Goal: Check status: Check status

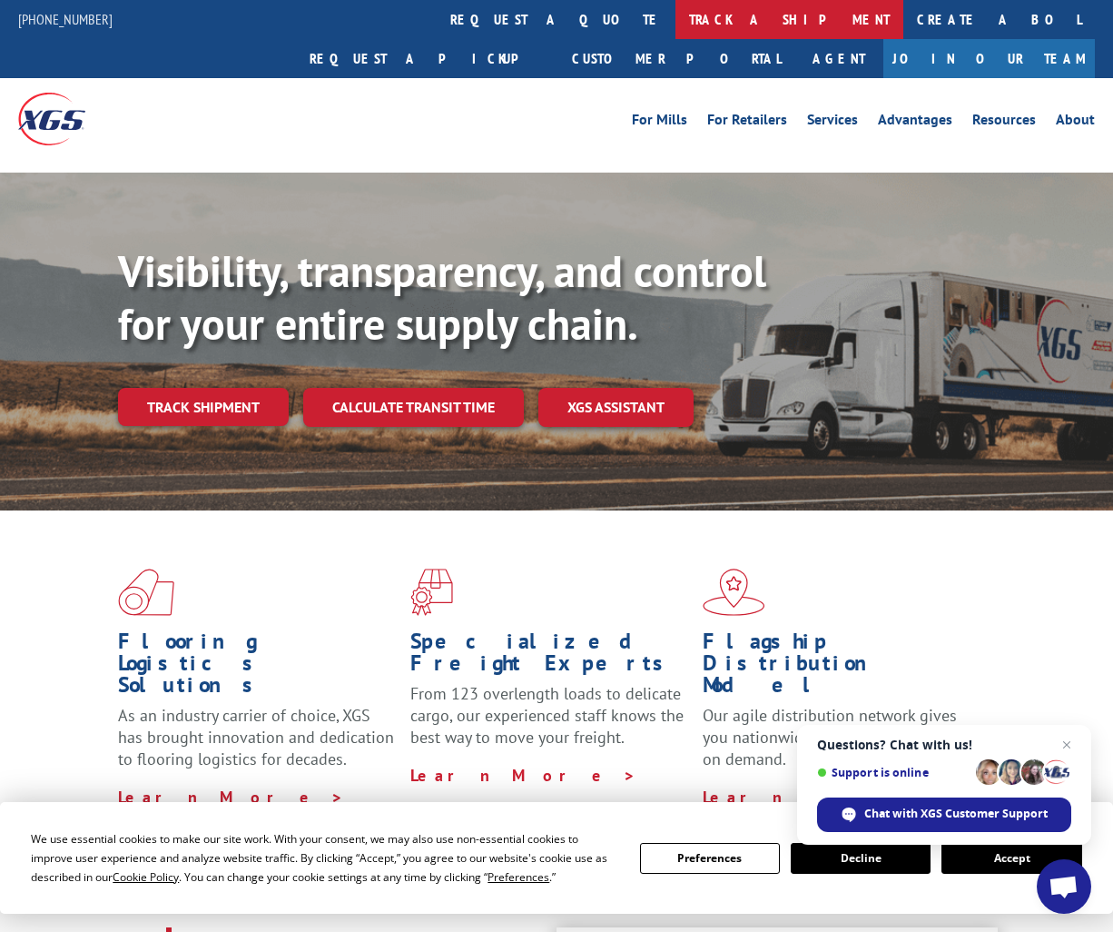
click at [676, 18] on link "track a shipment" at bounding box center [790, 19] width 228 height 39
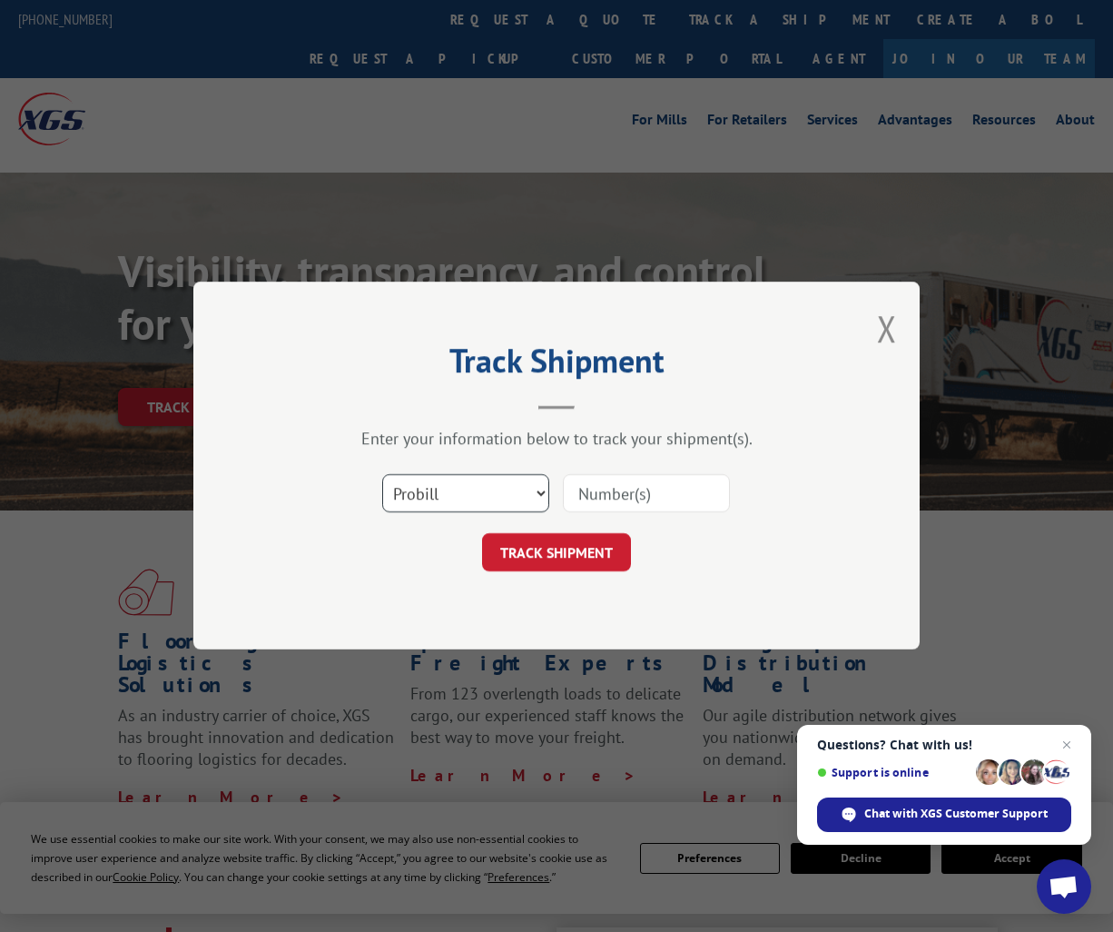
click at [507, 480] on select "Select category... Probill BOL PO" at bounding box center [465, 494] width 167 height 38
select select "bol"
click at [382, 475] on select "Select category... Probill BOL PO" at bounding box center [465, 494] width 167 height 38
click at [626, 493] on input at bounding box center [646, 494] width 167 height 38
paste input "50867806"
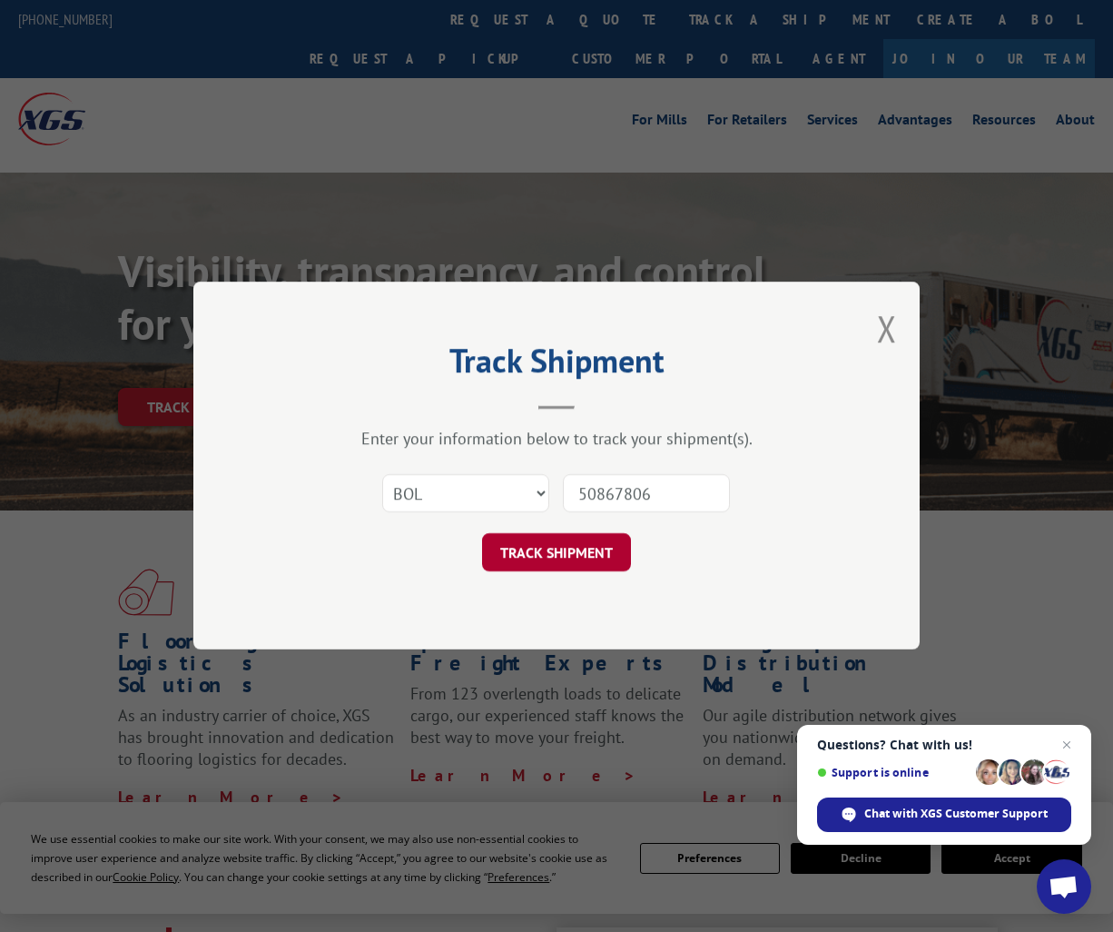
type input "50867806"
click at [578, 561] on button "TRACK SHIPMENT" at bounding box center [556, 553] width 149 height 38
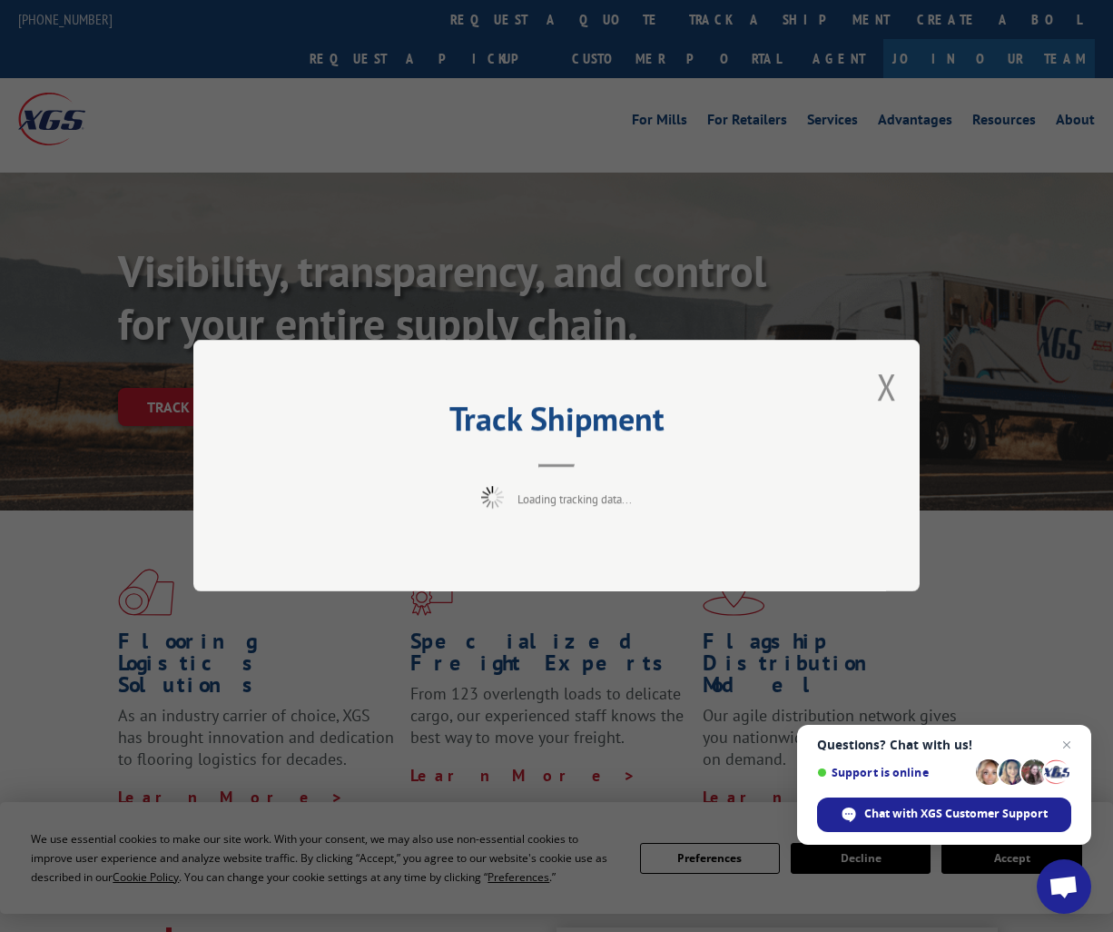
scroll to position [5, 0]
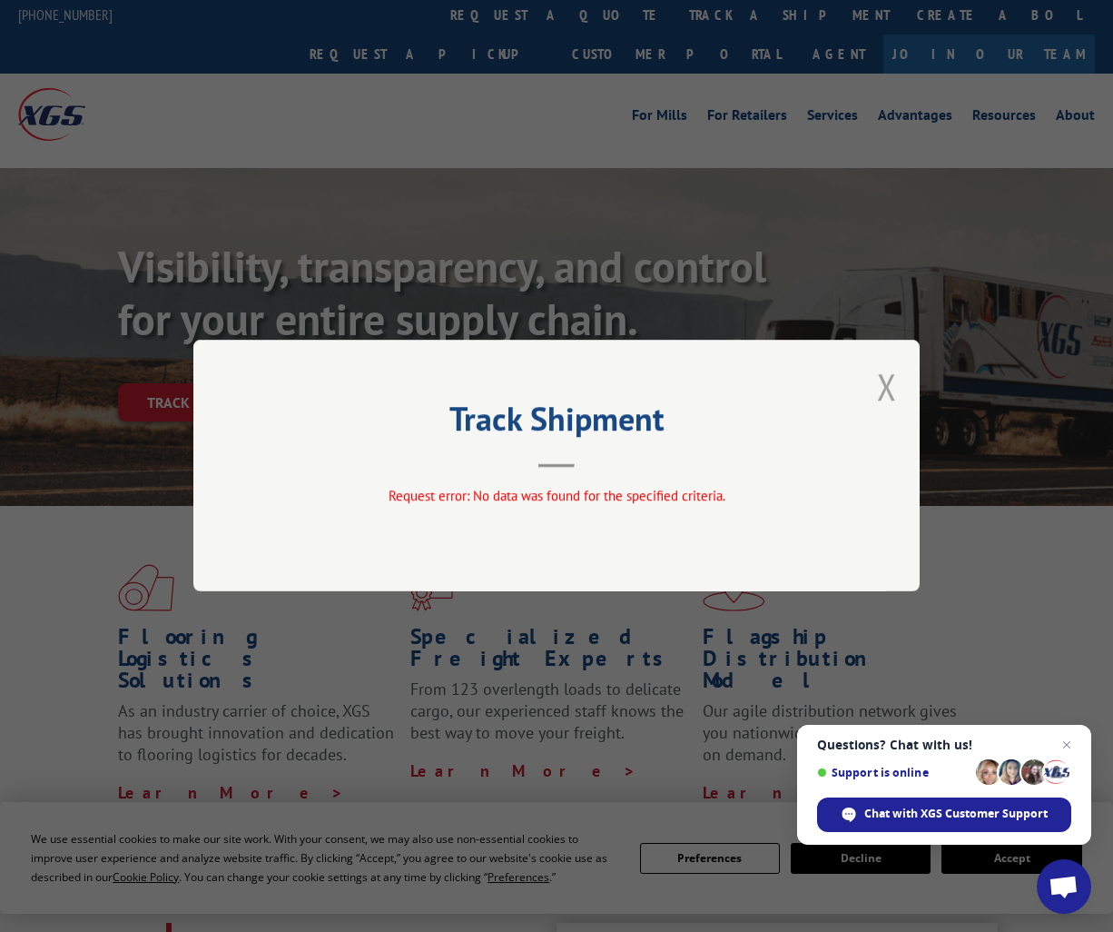
click at [887, 388] on button "Close modal" at bounding box center [887, 386] width 20 height 48
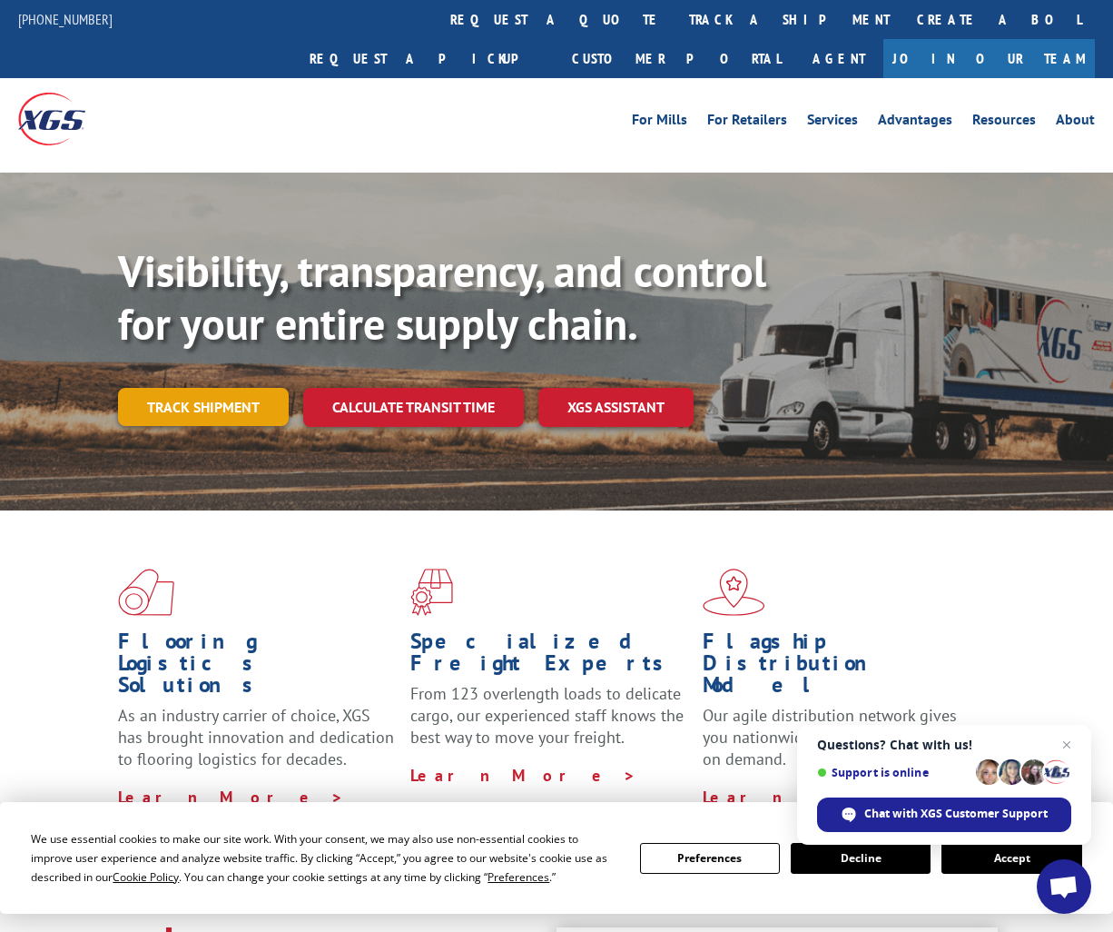
click at [217, 388] on link "Track shipment" at bounding box center [203, 407] width 171 height 38
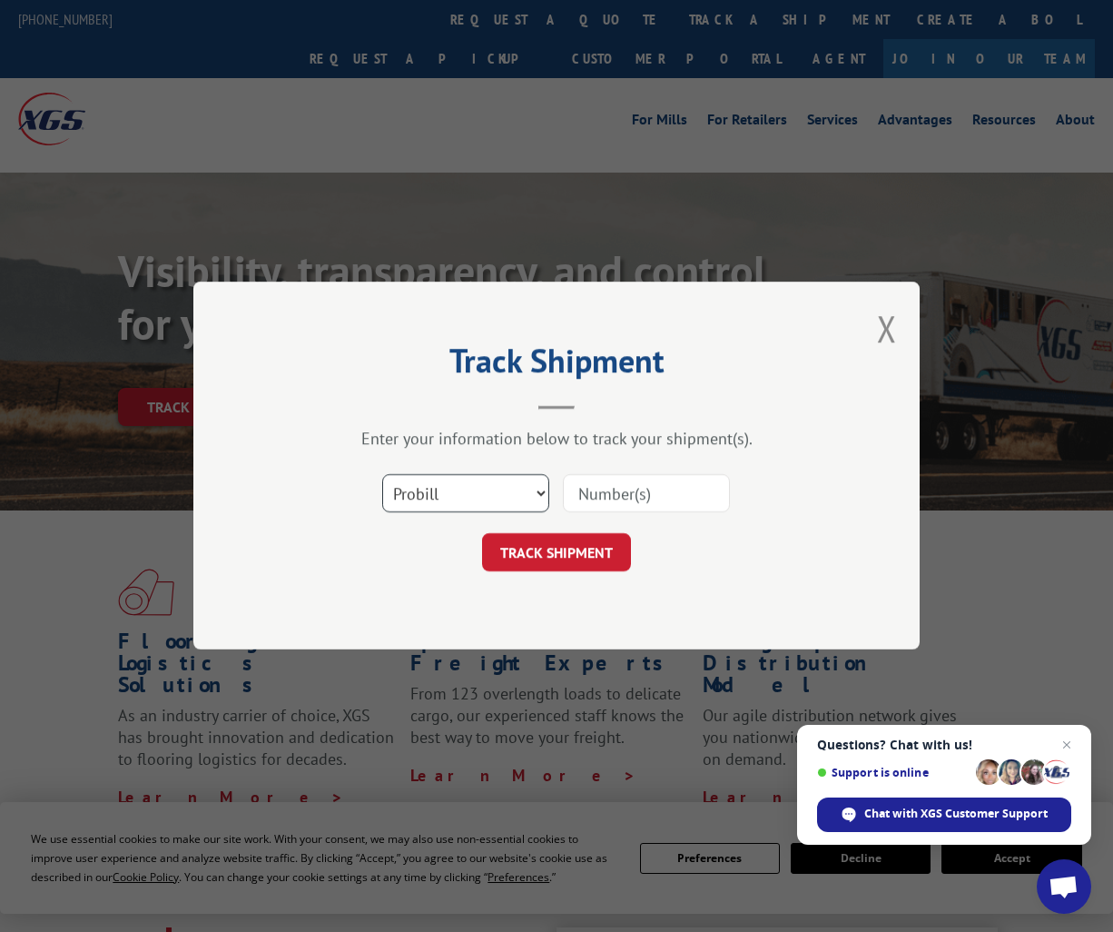
click at [465, 495] on select "Select category... Probill BOL PO" at bounding box center [465, 494] width 167 height 38
select select "bol"
click at [382, 475] on select "Select category... Probill BOL PO" at bounding box center [465, 494] width 167 height 38
click at [657, 489] on input at bounding box center [646, 494] width 167 height 38
paste input "50867939"
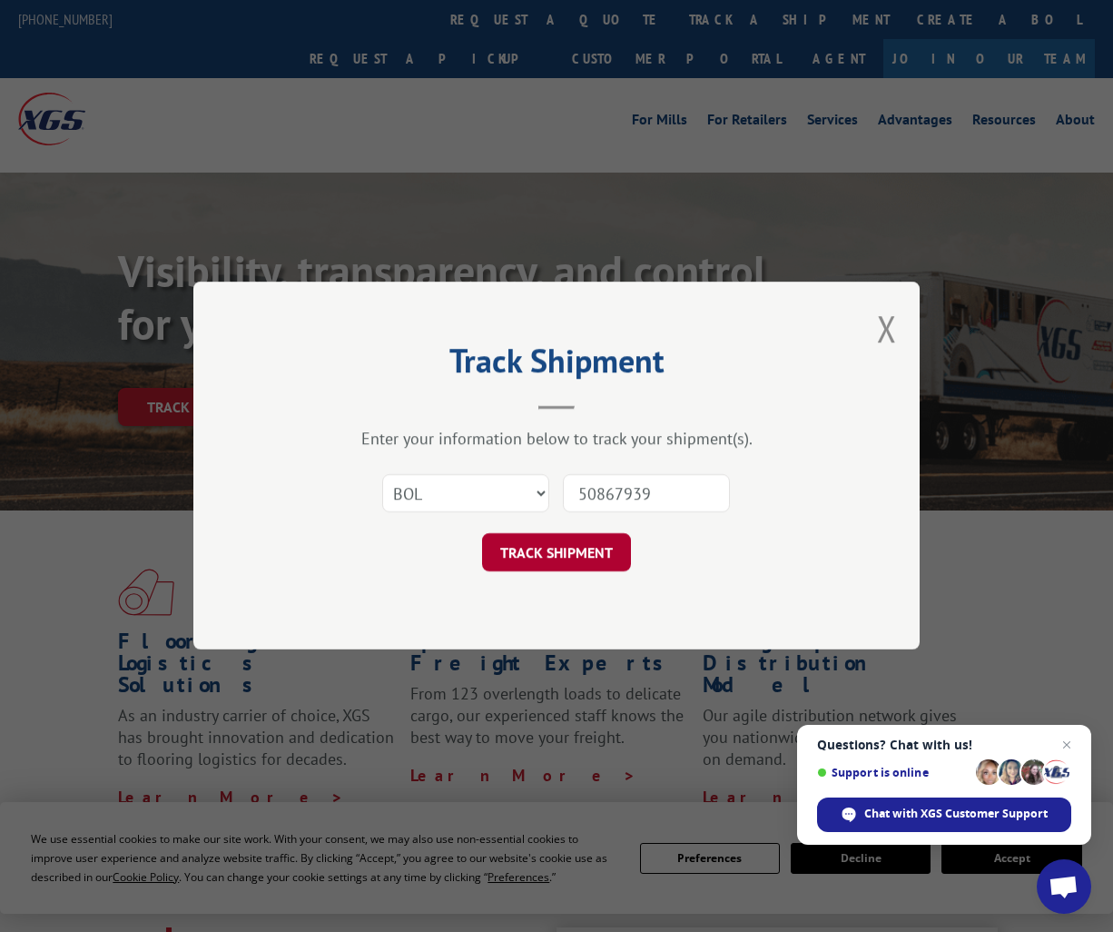
type input "50867939"
click at [600, 544] on button "TRACK SHIPMENT" at bounding box center [556, 553] width 149 height 38
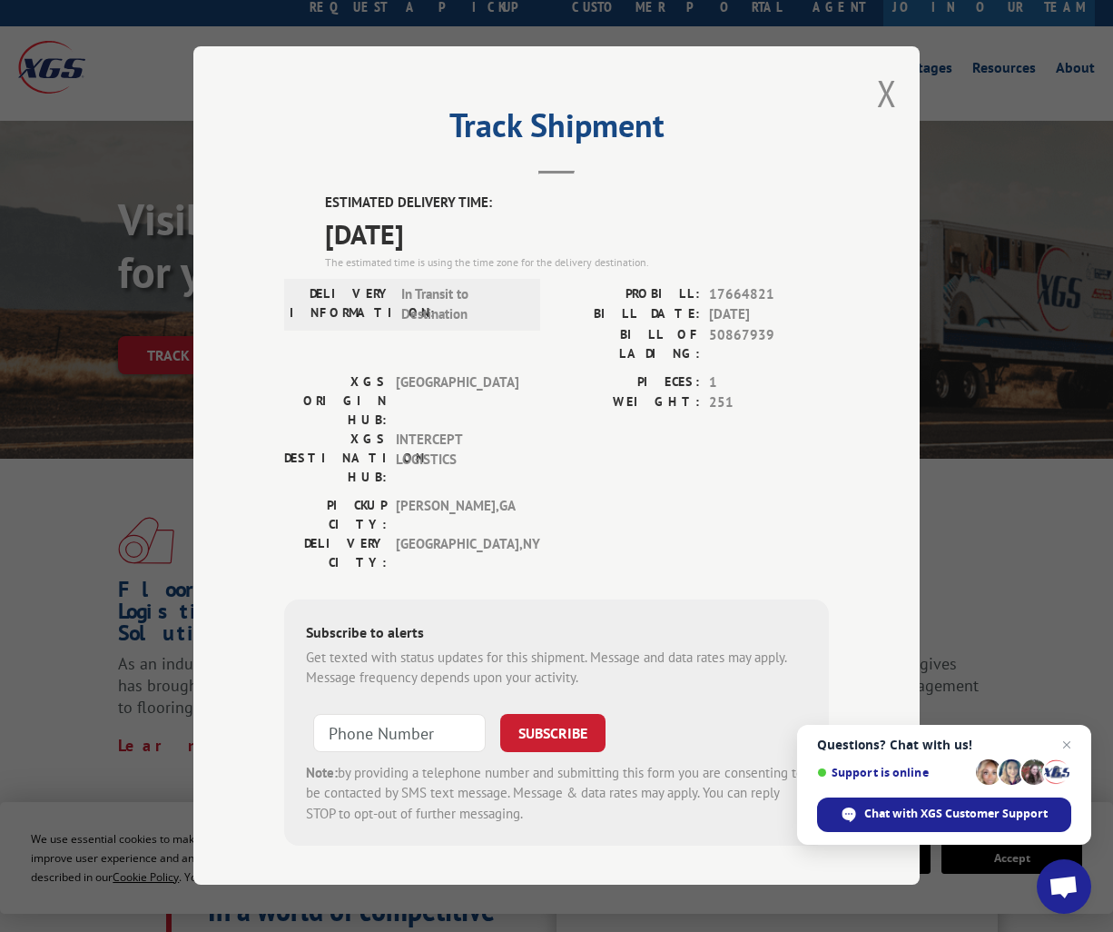
scroll to position [39, 0]
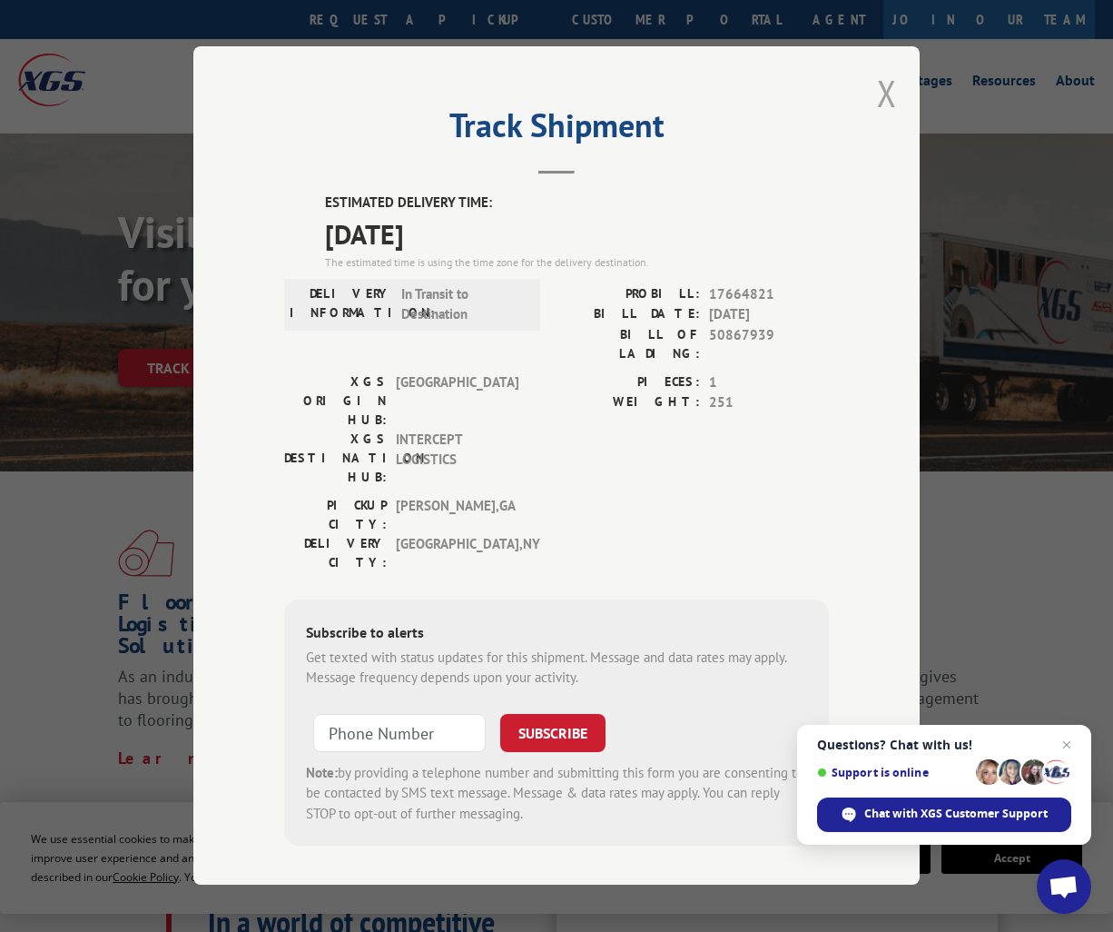
click at [886, 104] on button "Close modal" at bounding box center [887, 93] width 20 height 48
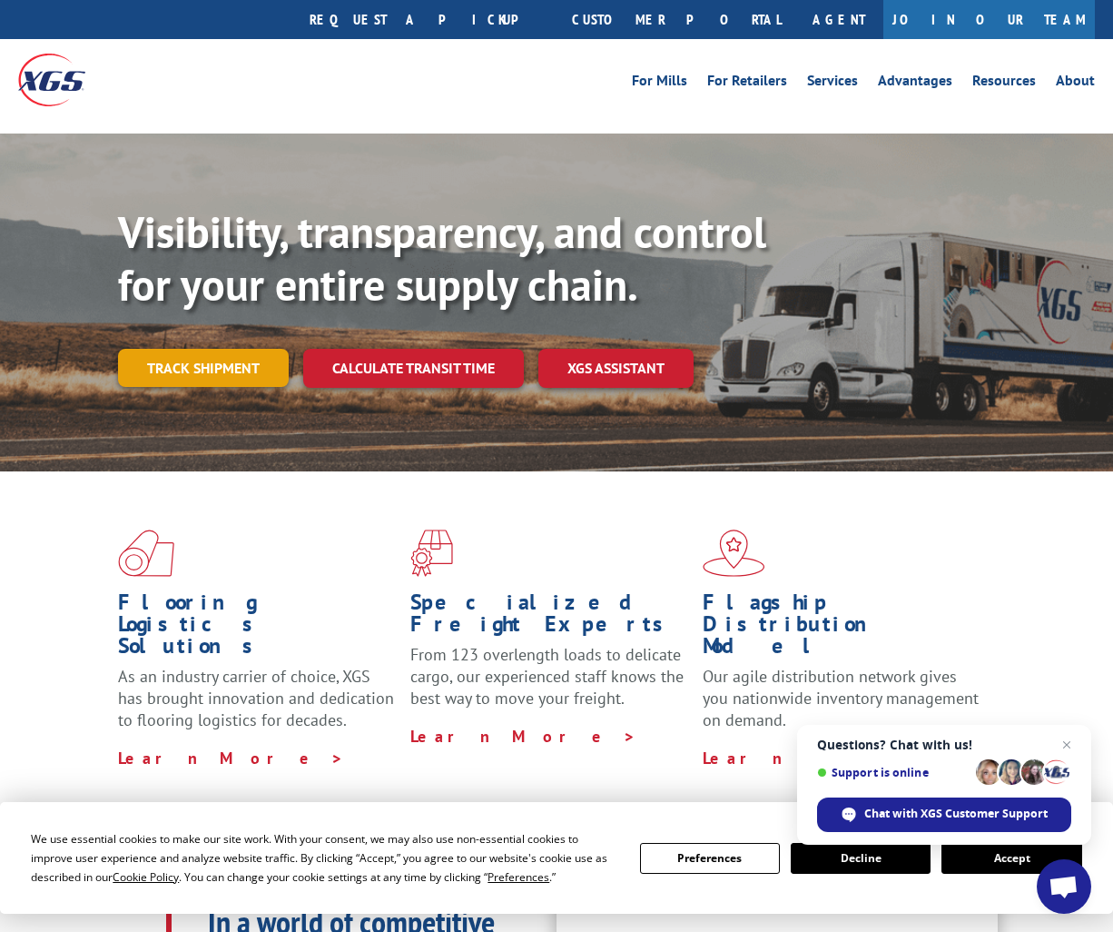
click at [228, 349] on link "Track shipment" at bounding box center [203, 368] width 171 height 38
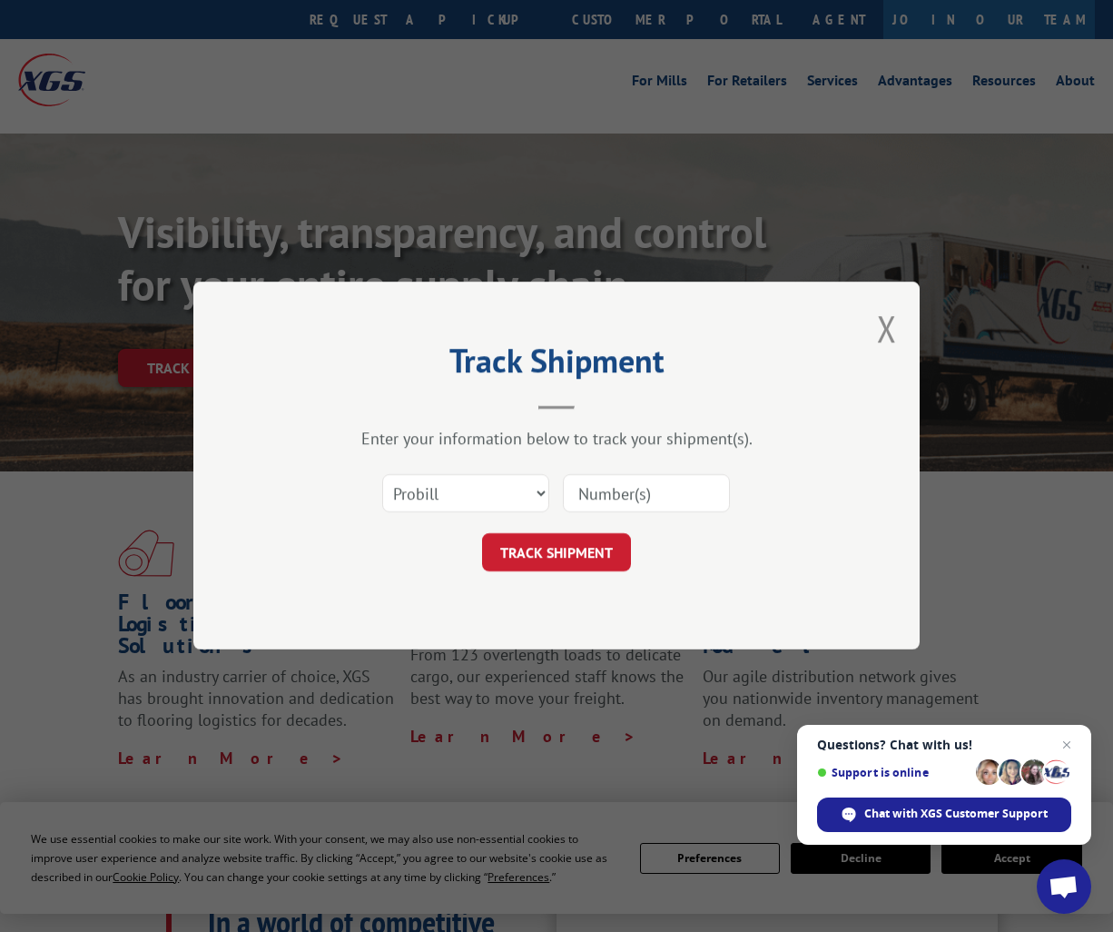
click at [667, 497] on input at bounding box center [646, 494] width 167 height 38
click at [519, 497] on select "Select category... Probill BOL PO" at bounding box center [465, 494] width 167 height 38
select select "bol"
click at [382, 475] on select "Select category... Probill BOL PO" at bounding box center [465, 494] width 167 height 38
click at [607, 499] on input at bounding box center [646, 494] width 167 height 38
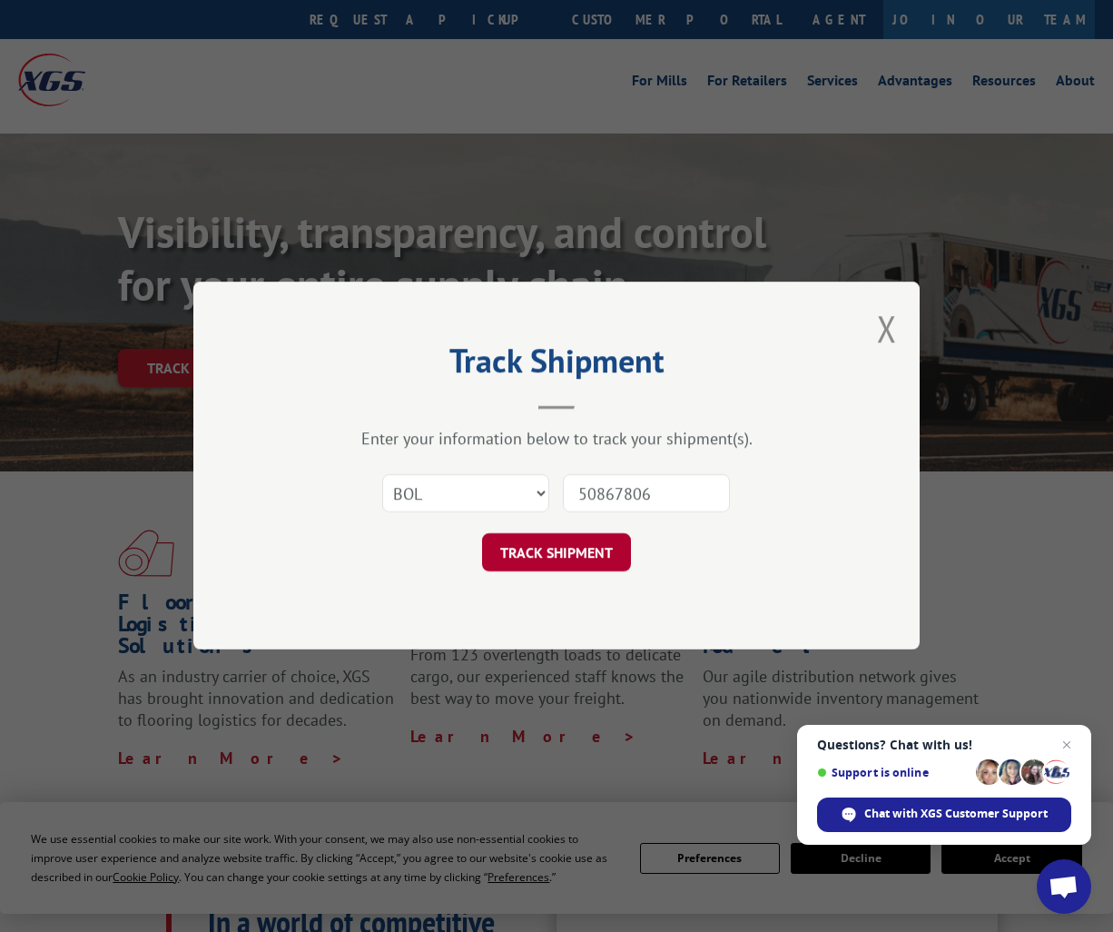
type input "50867806"
click at [591, 566] on button "TRACK SHIPMENT" at bounding box center [556, 553] width 149 height 38
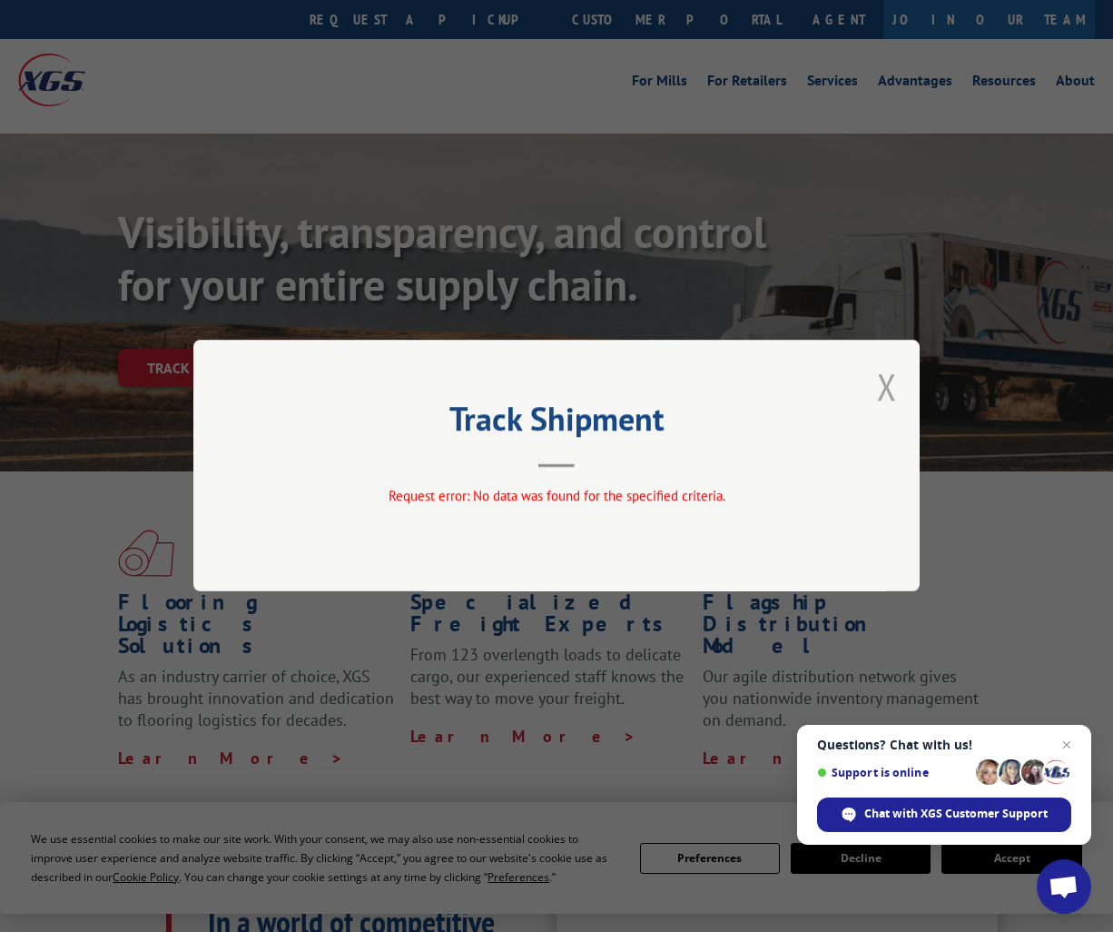
click at [886, 381] on button "Close modal" at bounding box center [887, 386] width 20 height 48
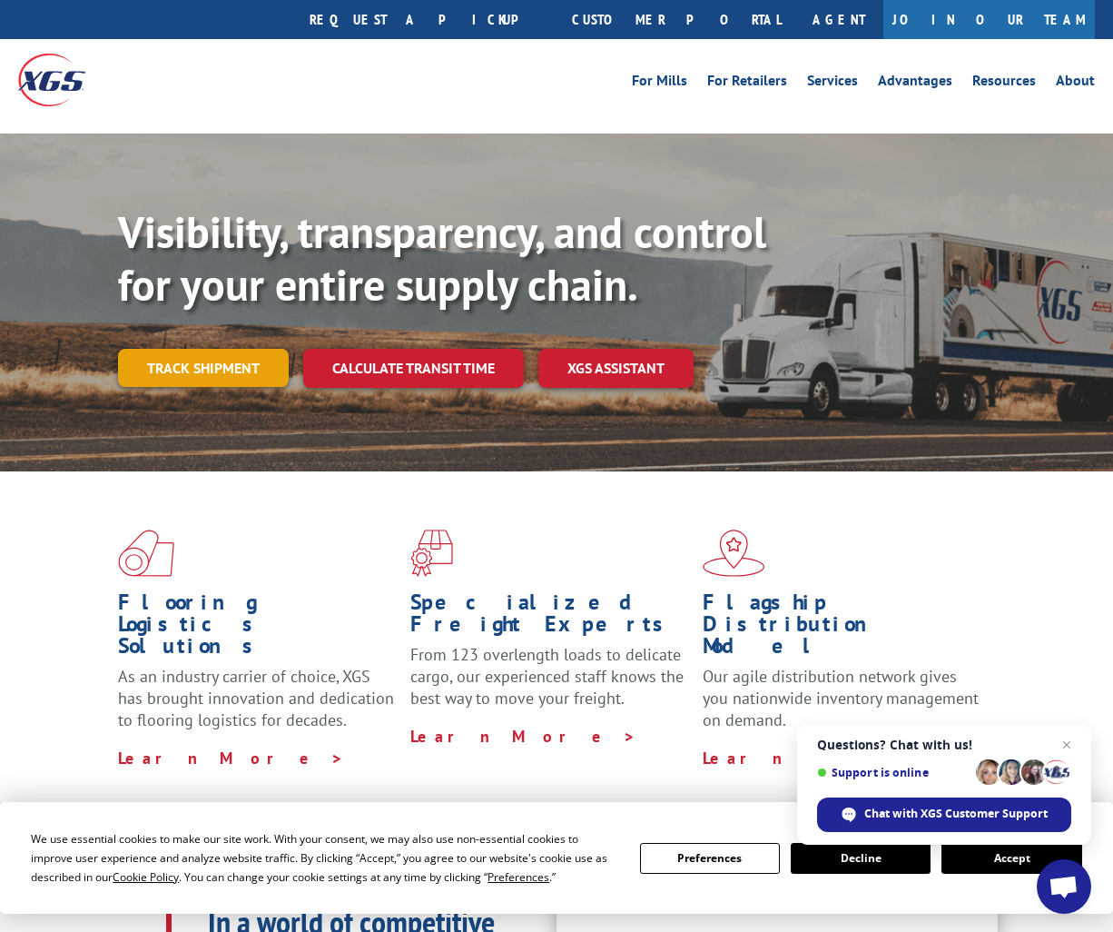
click at [212, 349] on link "Track shipment" at bounding box center [203, 368] width 171 height 38
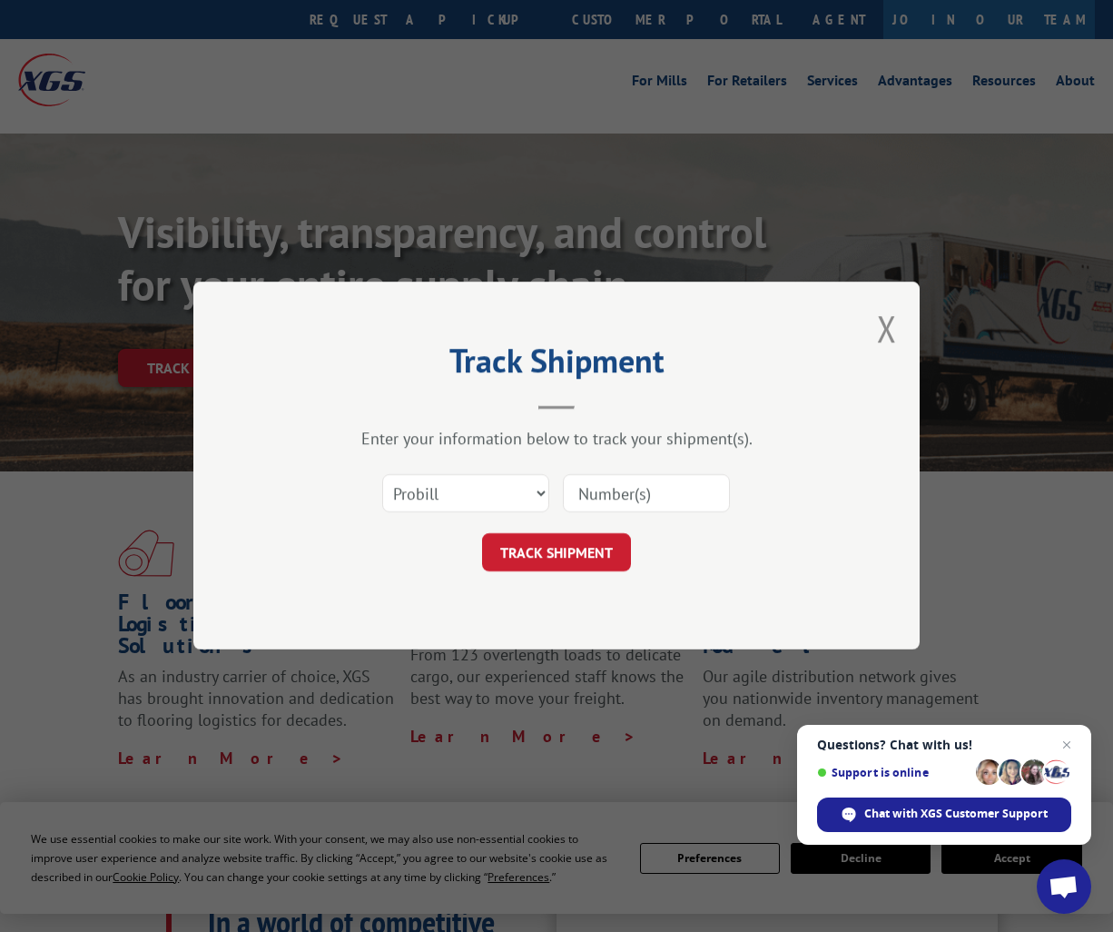
click at [635, 477] on input at bounding box center [646, 494] width 167 height 38
click at [492, 494] on select "Select category... Probill BOL PO" at bounding box center [465, 494] width 167 height 38
click at [508, 505] on select "Select category... Probill BOL PO" at bounding box center [465, 494] width 167 height 38
select select "bol"
click at [382, 475] on select "Select category... Probill BOL PO" at bounding box center [465, 494] width 167 height 38
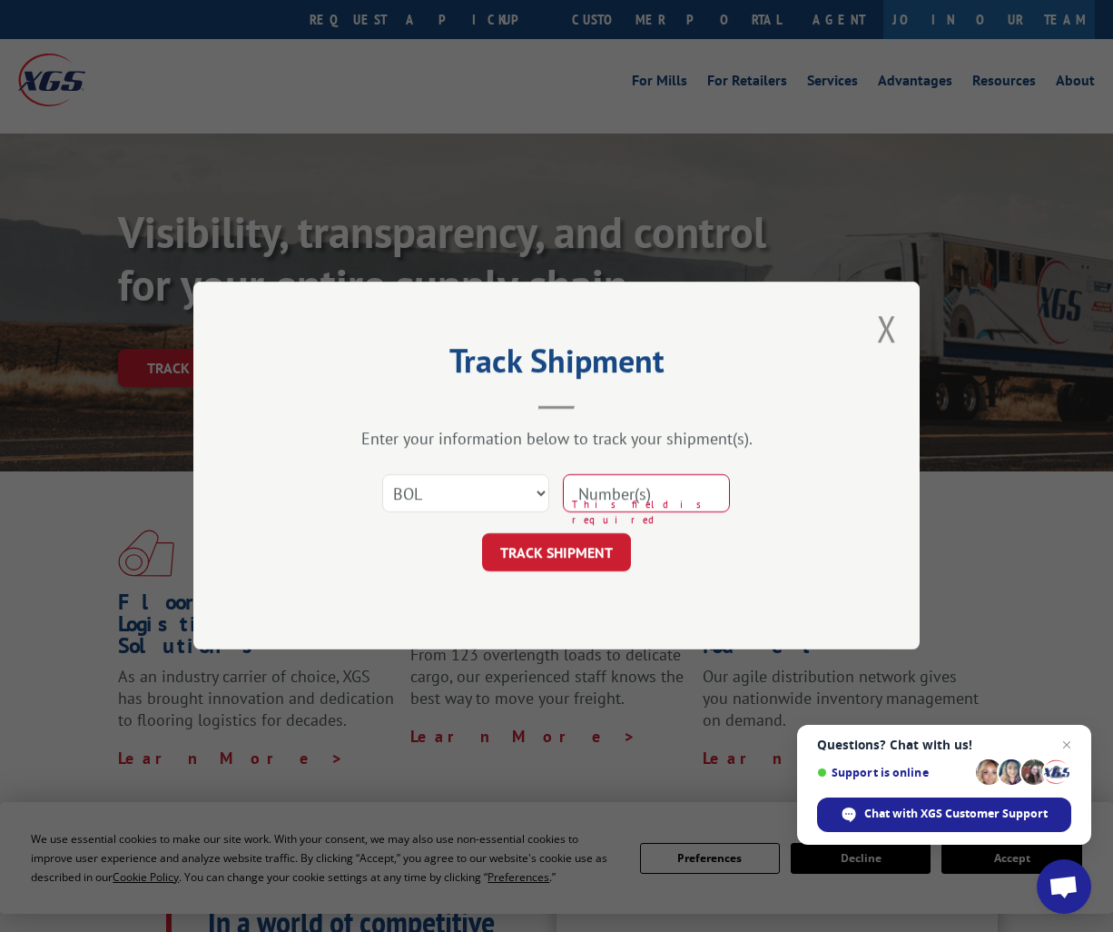
click at [658, 492] on input at bounding box center [646, 494] width 167 height 38
paste input "50867939"
type input "50867939"
click at [597, 548] on button "TRACK SHIPMENT" at bounding box center [556, 553] width 149 height 38
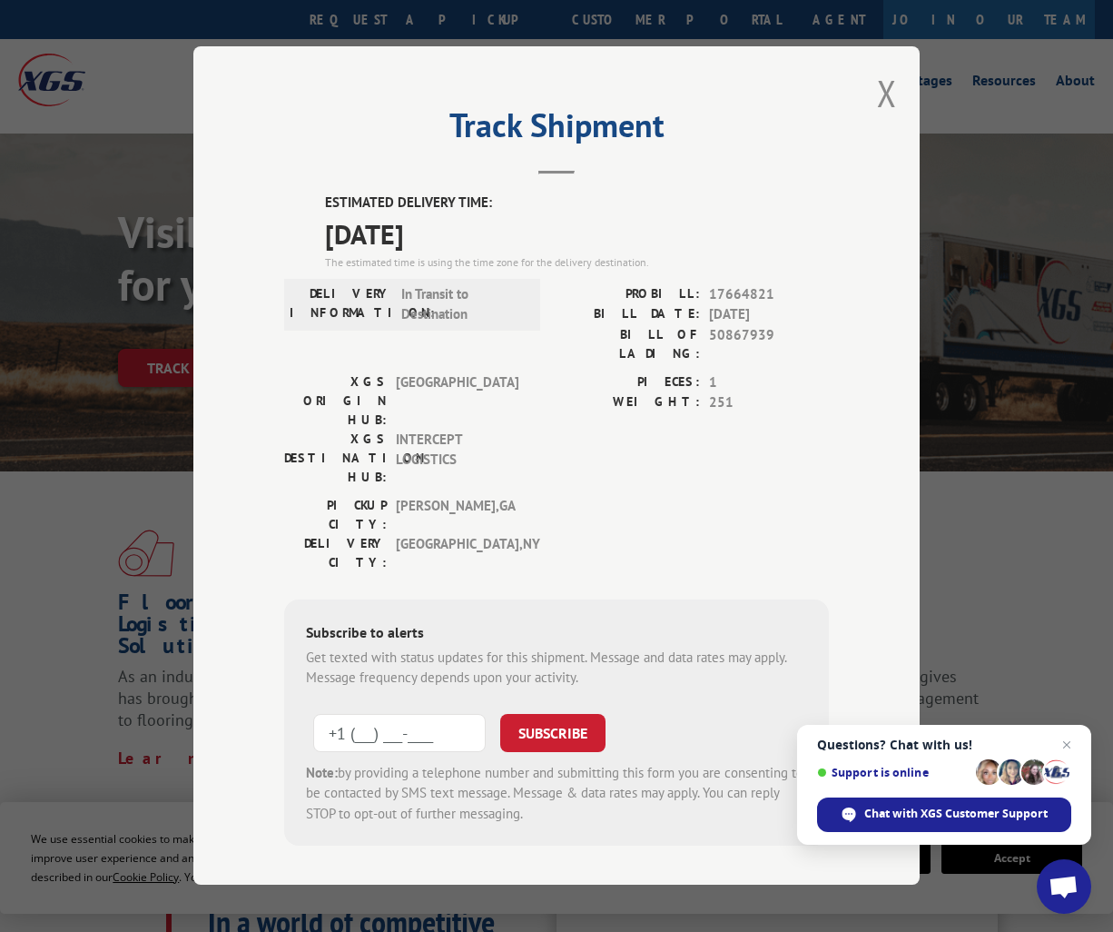
click at [421, 714] on input "+1 (___) ___-____" at bounding box center [399, 733] width 173 height 38
type input "+1 (772) 643-1233"
click at [581, 714] on button "SUBSCRIBE" at bounding box center [552, 733] width 105 height 38
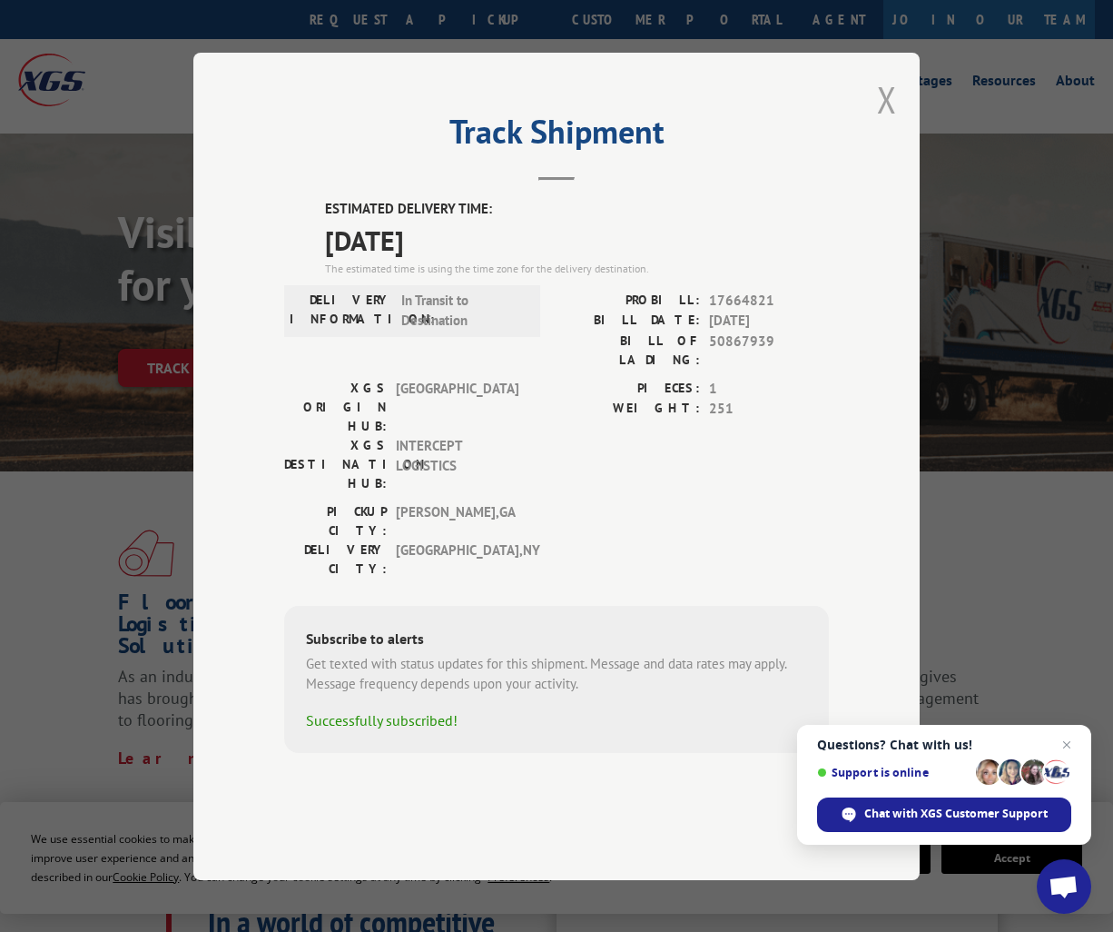
click at [894, 123] on button "Close modal" at bounding box center [887, 99] width 20 height 48
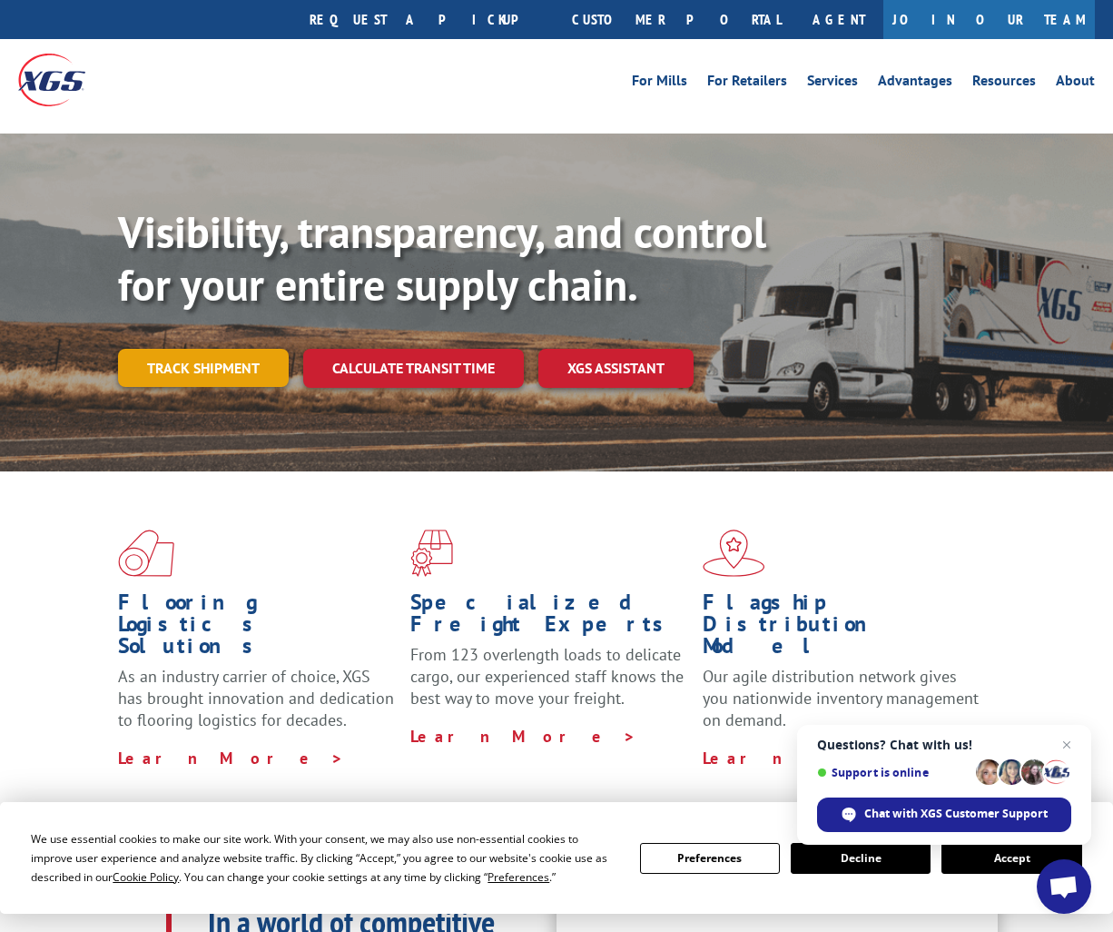
click at [218, 349] on link "Track shipment" at bounding box center [203, 368] width 171 height 38
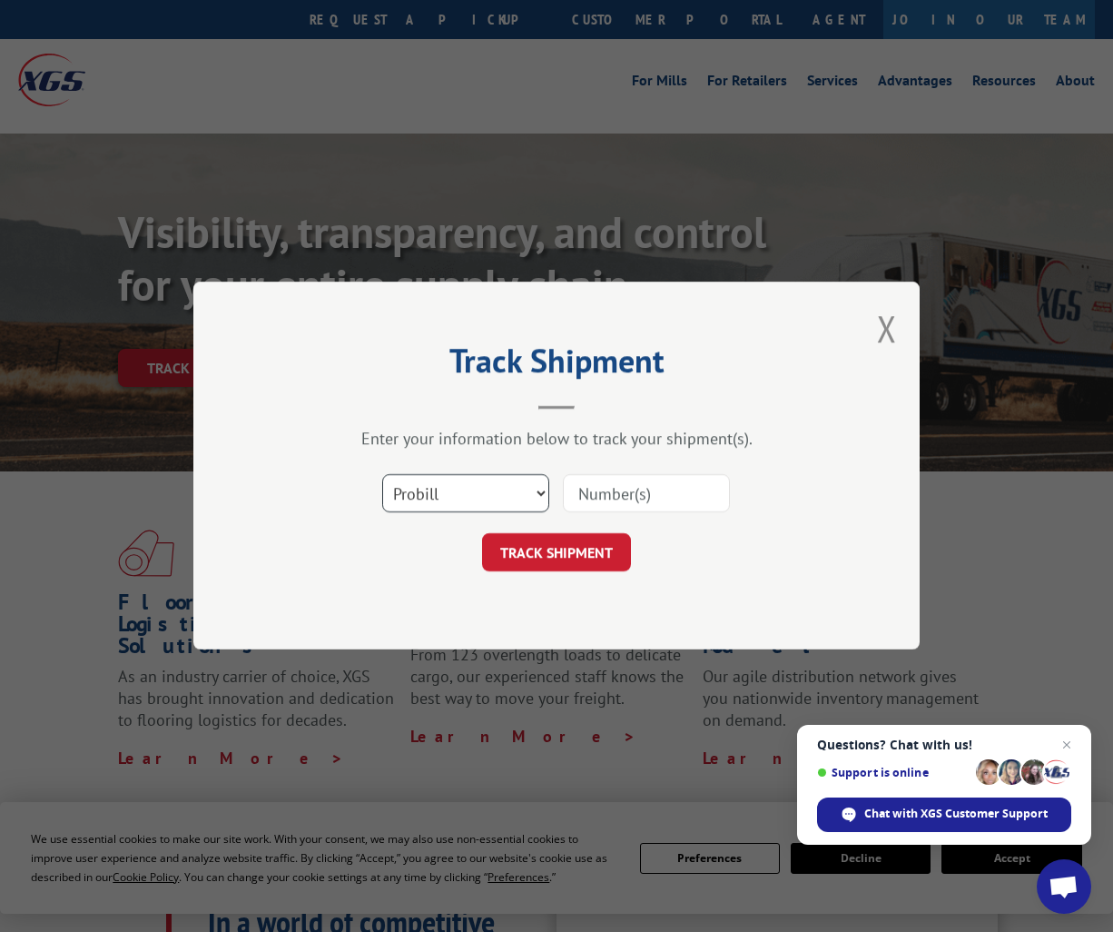
click at [392, 494] on select "Select category... Probill BOL PO" at bounding box center [465, 494] width 167 height 38
select select "bol"
click at [382, 475] on select "Select category... Probill BOL PO" at bounding box center [465, 494] width 167 height 38
click at [643, 495] on input at bounding box center [646, 494] width 167 height 38
paste input "50867939"
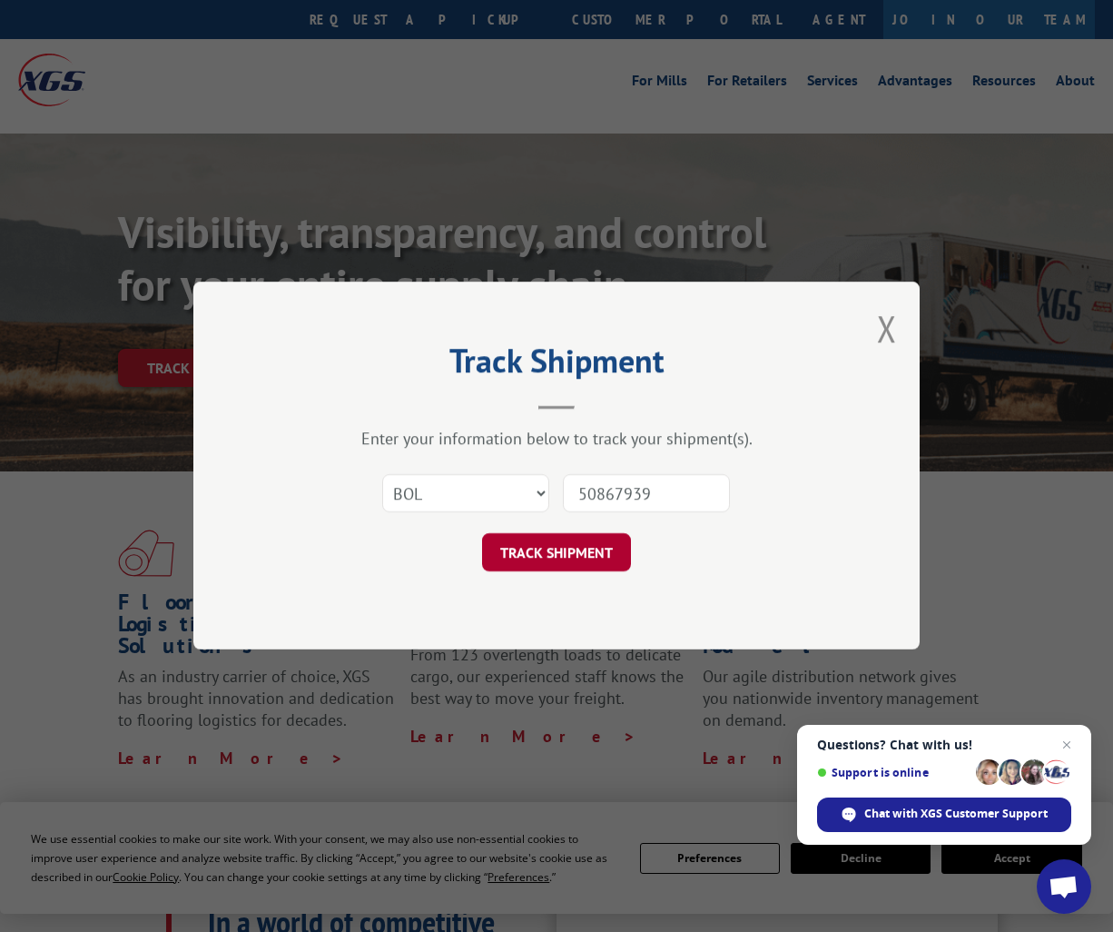
type input "50867939"
click at [587, 562] on button "TRACK SHIPMENT" at bounding box center [556, 553] width 149 height 38
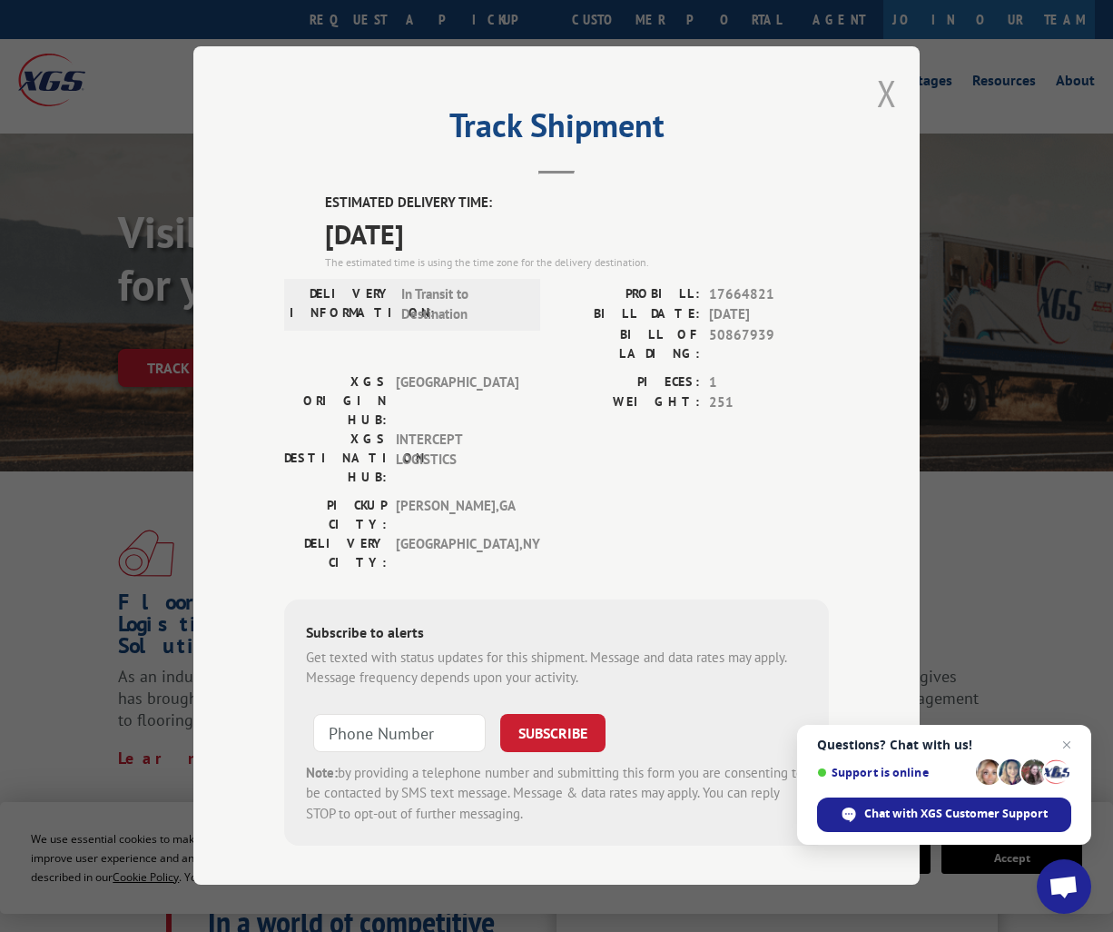
click at [884, 99] on button "Close modal" at bounding box center [887, 93] width 20 height 48
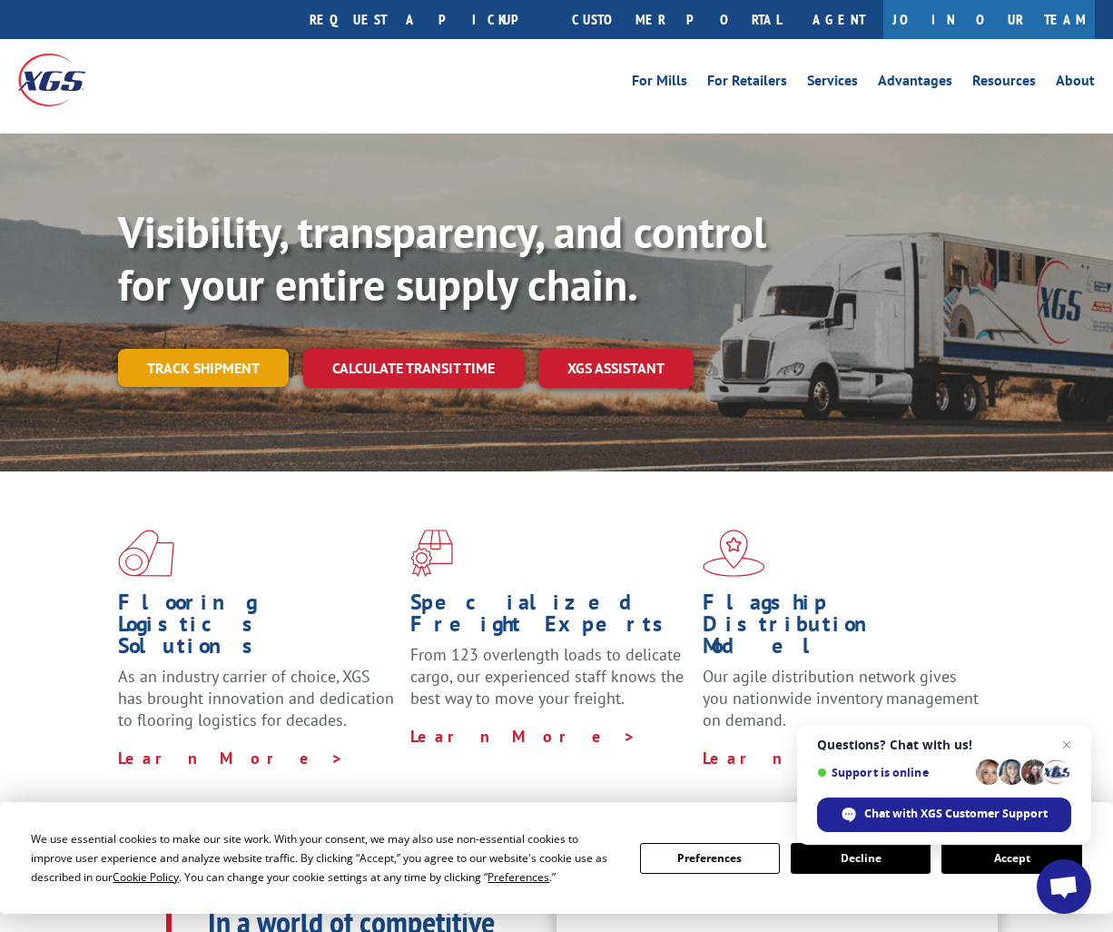
click at [212, 349] on link "Track shipment" at bounding box center [203, 368] width 171 height 38
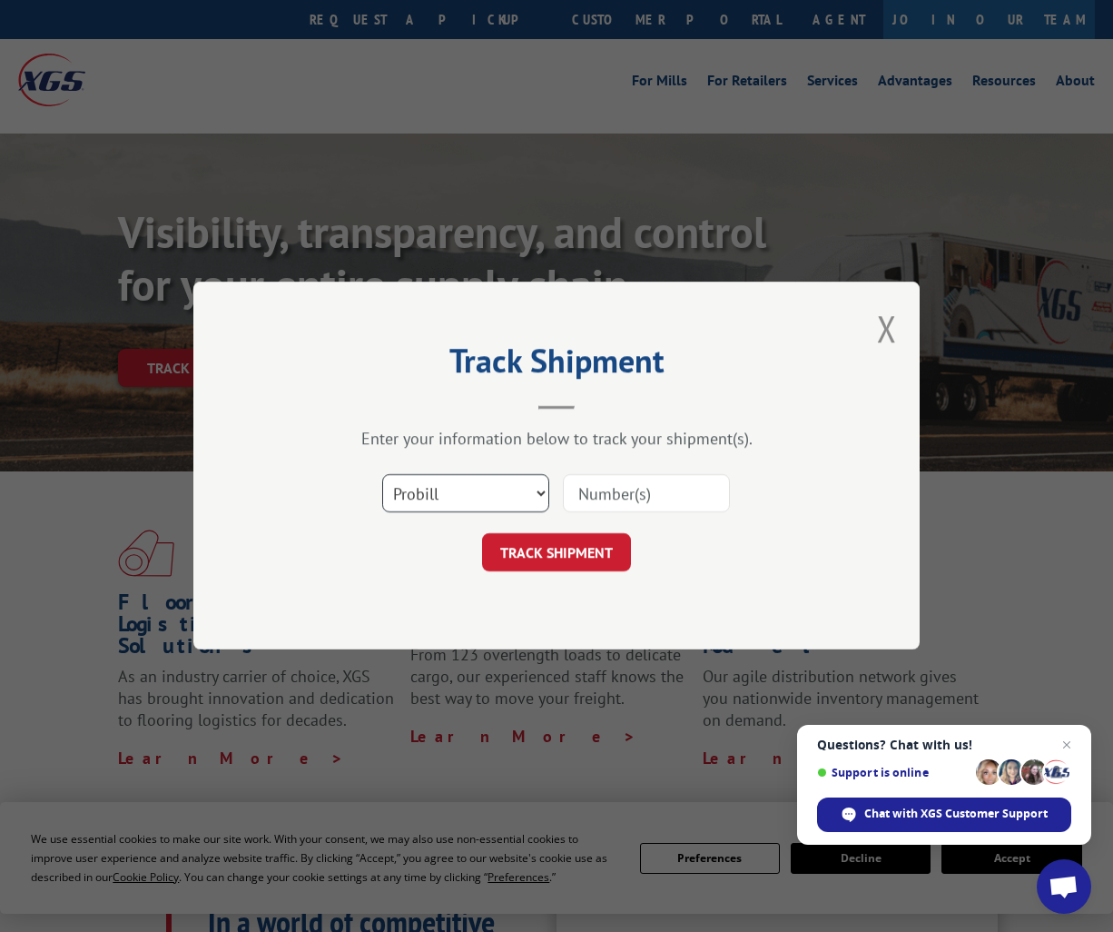
click at [494, 492] on select "Select category... Probill BOL PO" at bounding box center [465, 494] width 167 height 38
select select "bol"
click at [382, 475] on select "Select category... Probill BOL PO" at bounding box center [465, 494] width 167 height 38
click at [632, 497] on input at bounding box center [646, 494] width 167 height 38
paste input "50867806"
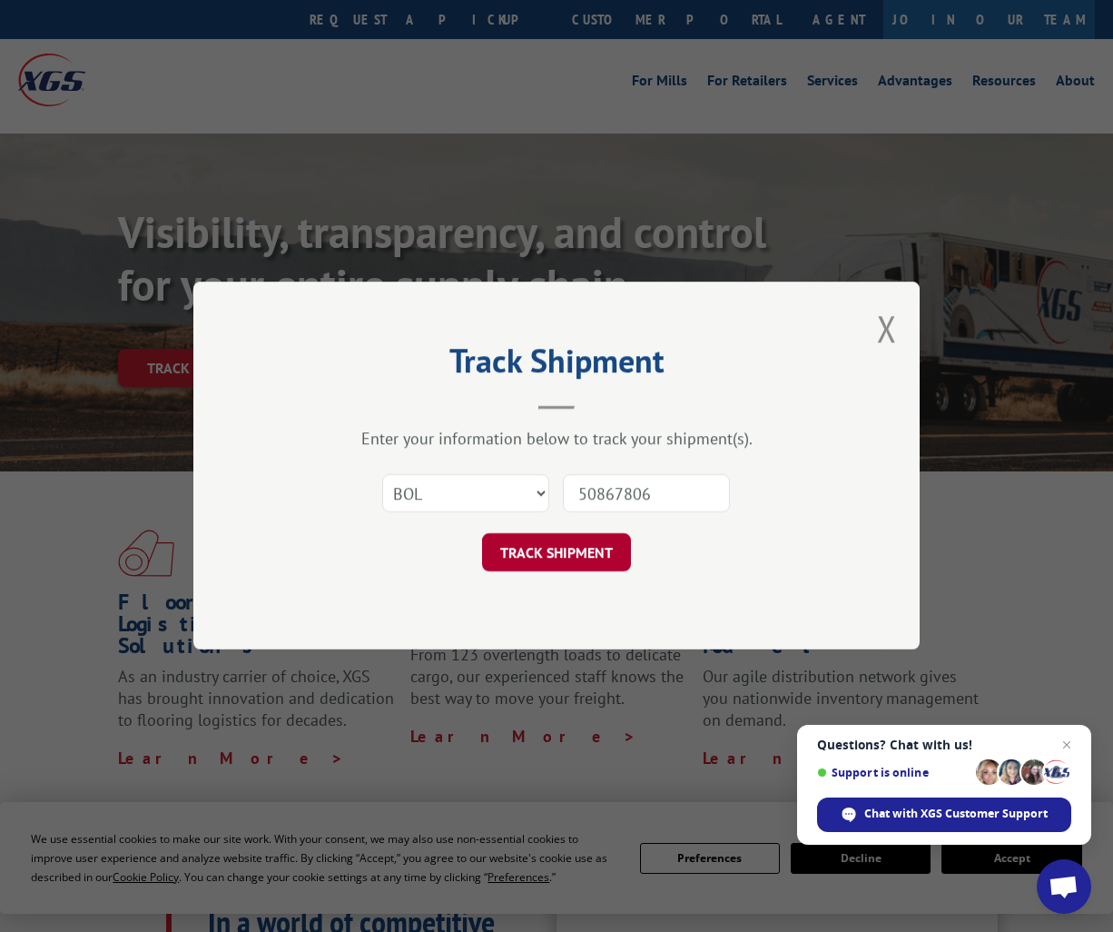
type input "50867806"
click at [589, 558] on button "TRACK SHIPMENT" at bounding box center [556, 553] width 149 height 38
